Goal: Find specific page/section: Find specific page/section

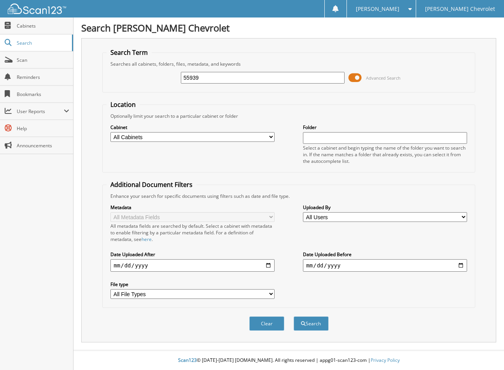
type input "55939"
click at [294, 317] on button "Search" at bounding box center [311, 324] width 35 height 14
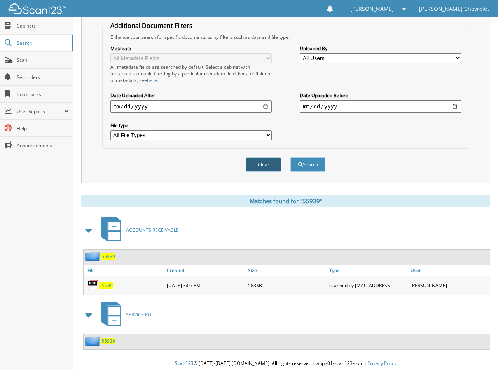
scroll to position [163, 0]
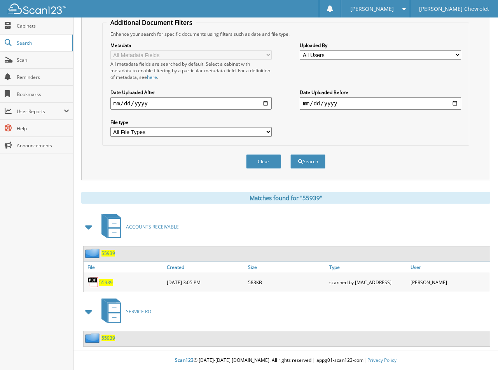
click at [107, 337] on span "55939" at bounding box center [109, 338] width 14 height 7
